Goal: Task Accomplishment & Management: Check status

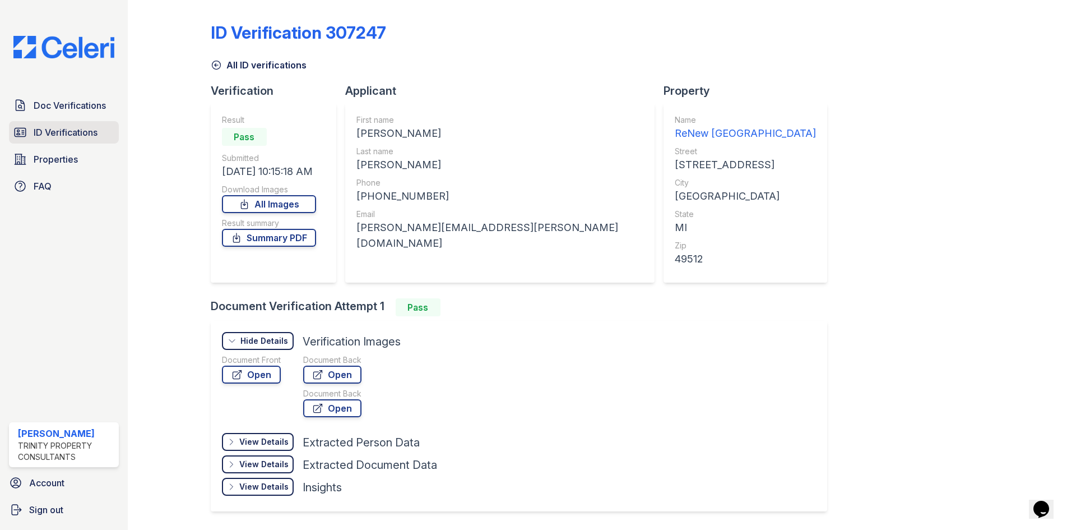
click at [64, 130] on span "ID Verifications" at bounding box center [66, 132] width 64 height 13
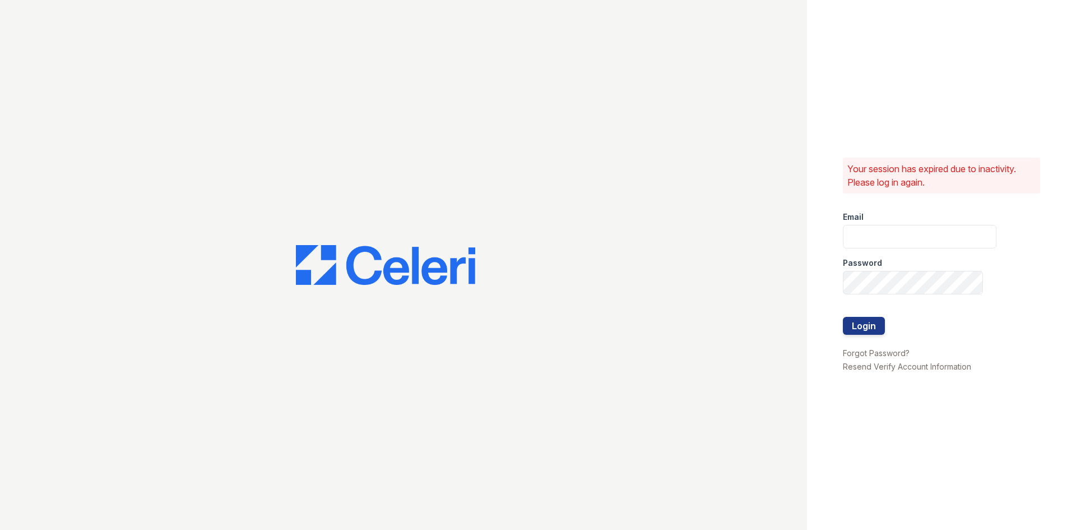
type input "[EMAIL_ADDRESS][DOMAIN_NAME]"
click at [871, 322] on button "Login" at bounding box center [864, 326] width 42 height 18
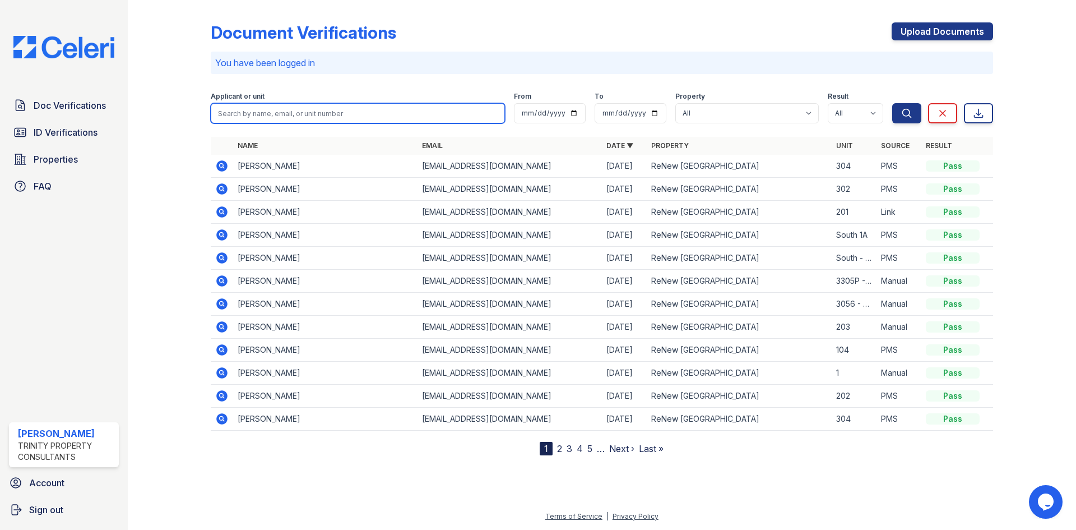
click at [425, 103] on input "search" at bounding box center [358, 113] width 294 height 20
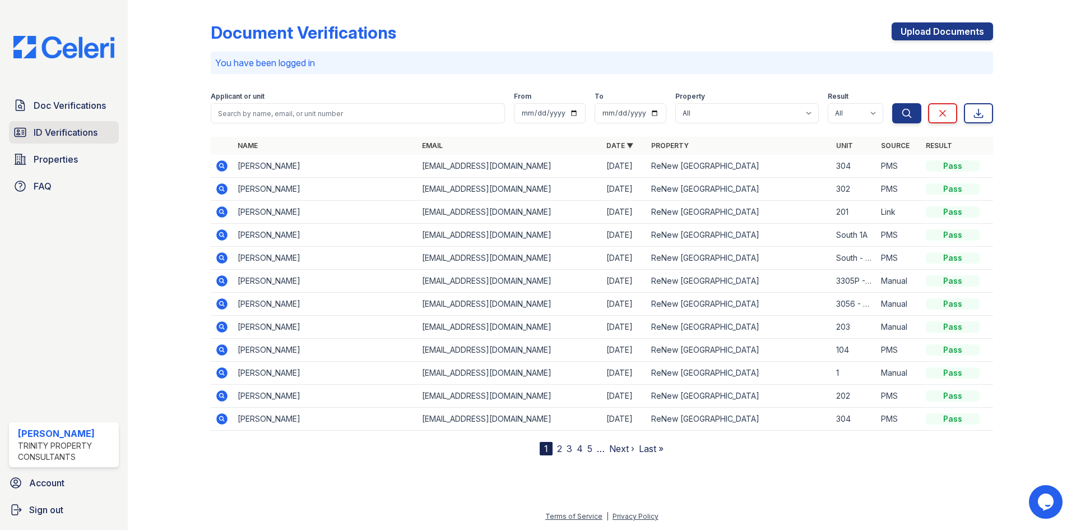
drag, startPoint x: 44, startPoint y: 134, endPoint x: 64, endPoint y: 131, distance: 19.8
click at [45, 134] on span "ID Verifications" at bounding box center [66, 132] width 64 height 13
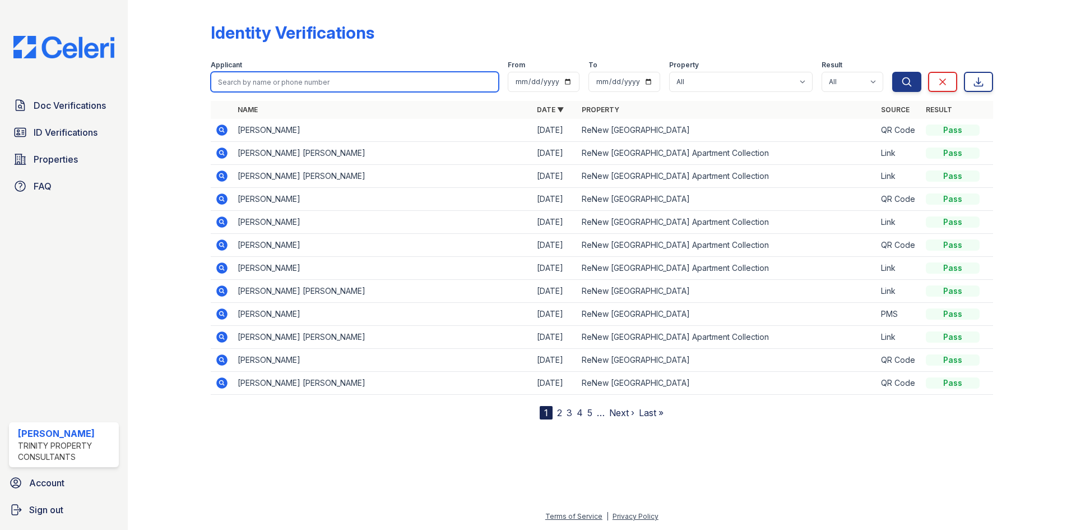
click at [299, 83] on input "search" at bounding box center [355, 82] width 288 height 20
type input "henry"
click at [892, 72] on button "Search" at bounding box center [906, 82] width 29 height 20
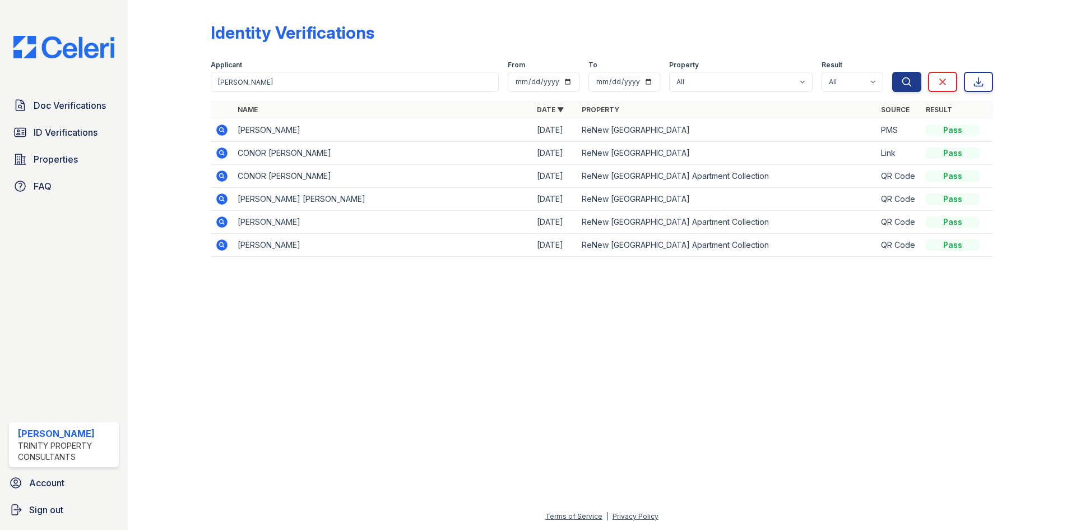
click at [218, 129] on icon at bounding box center [221, 129] width 11 height 11
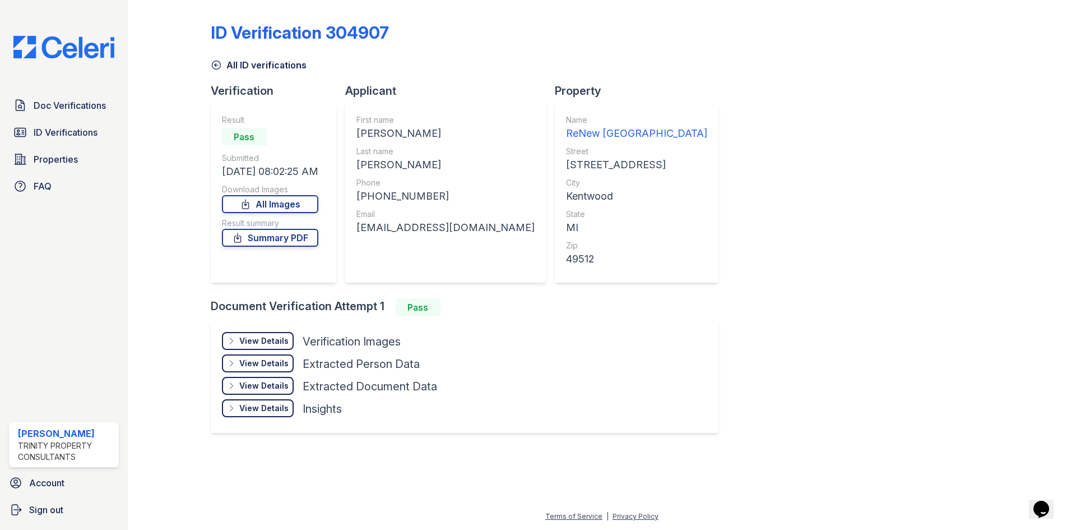
click at [258, 343] on div "View Details" at bounding box center [263, 340] width 49 height 11
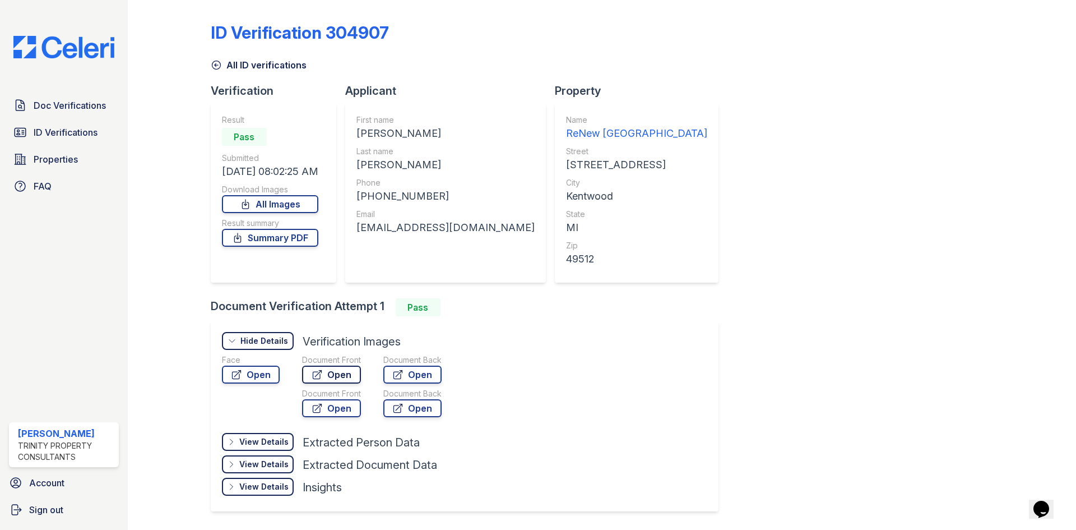
click at [329, 374] on link "Open" at bounding box center [331, 374] width 59 height 18
click at [215, 67] on icon at bounding box center [216, 64] width 11 height 11
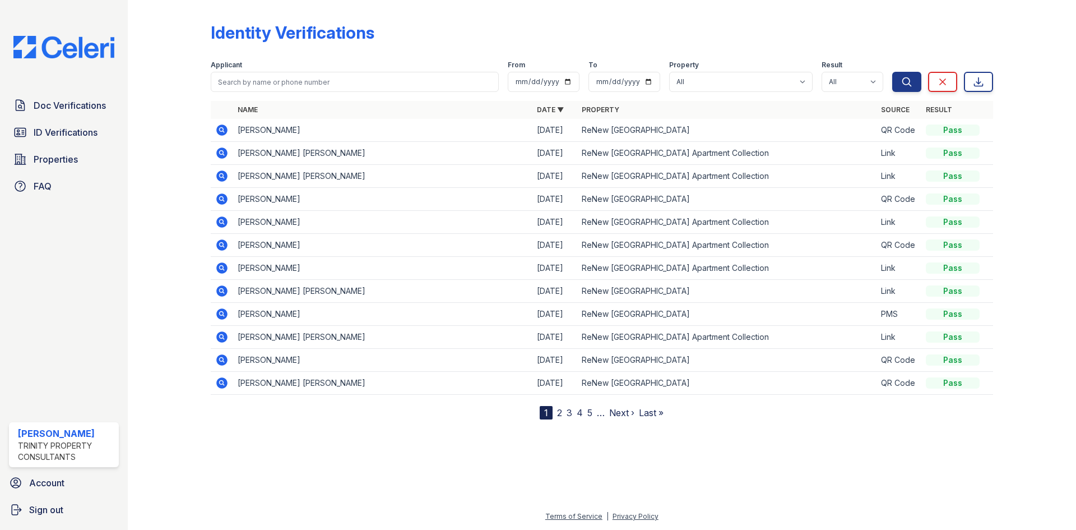
drag, startPoint x: 264, startPoint y: 70, endPoint x: 264, endPoint y: 76, distance: 6.2
click at [264, 71] on div "Applicant" at bounding box center [355, 66] width 288 height 11
click at [264, 76] on input "search" at bounding box center [355, 82] width 288 height 20
type input "henry"
click at [892, 72] on button "Search" at bounding box center [906, 82] width 29 height 20
